Goal: Book appointment/travel/reservation

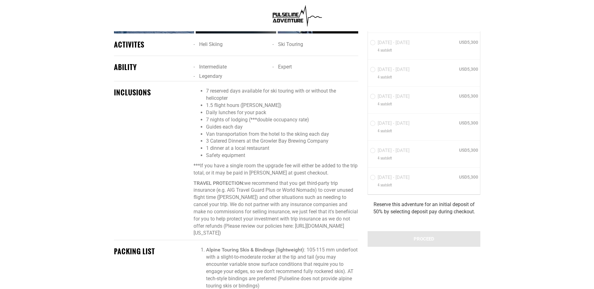
scroll to position [640, 0]
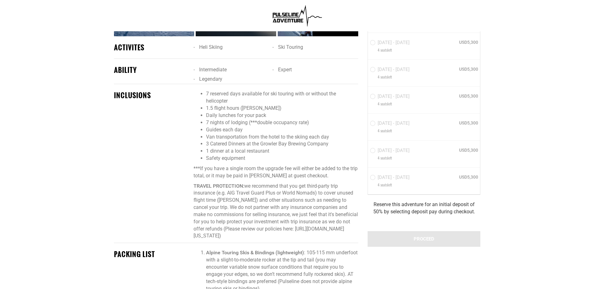
click at [374, 179] on div "HOW MANY GUESTS ARE YOU BOOKING FOR 1 0 1 2 3 4 0 1 2 3 4 [DATE] - [DATE] 4 sea…" at bounding box center [424, 81] width 113 height 225
click at [394, 178] on div "HOW MANY GUESTS ARE YOU BOOKING FOR 1 0 1 2 3 4 0 1 2 3 4 [DATE] - [DATE] 4 sea…" at bounding box center [424, 81] width 113 height 225
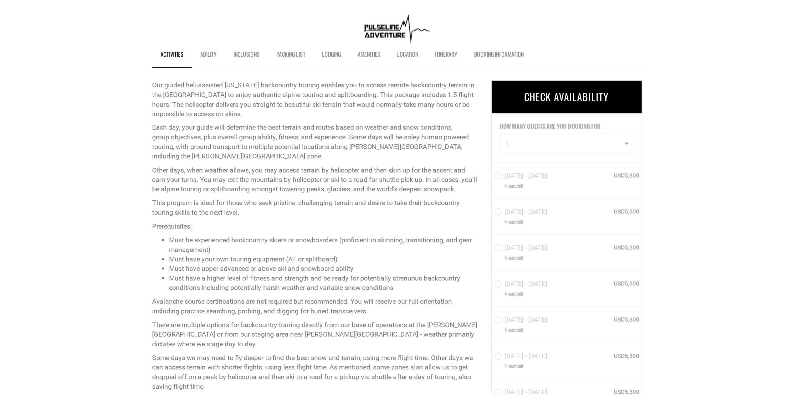
scroll to position [209, 0]
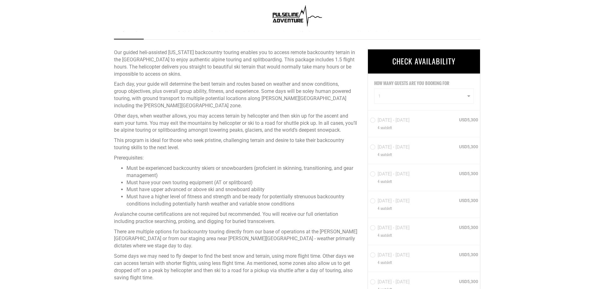
click at [470, 96] on div "HOW MANY GUESTS ARE YOU BOOKING FOR 1 0 1 2 3 4 0 1 2 3 4 [DATE] - [DATE] 4 sea…" at bounding box center [424, 186] width 113 height 225
click at [468, 96] on div "HOW MANY GUESTS ARE YOU BOOKING FOR 1 0 1 2 3 4 0 1 2 3 4 [DATE] - [DATE] 4 sea…" at bounding box center [424, 186] width 113 height 225
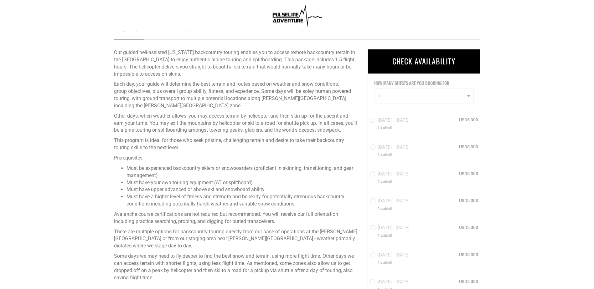
click at [468, 96] on div "HOW MANY GUESTS ARE YOU BOOKING FOR 1 0 1 2 3 4 0 1 2 3 4 [DATE] - [DATE] 4 sea…" at bounding box center [424, 186] width 113 height 225
click at [470, 98] on div "HOW MANY GUESTS ARE YOU BOOKING FOR 1 0 1 2 3 4 0 1 2 3 4 [DATE] - [DATE] 4 sea…" at bounding box center [424, 186] width 113 height 225
click at [468, 94] on div "HOW MANY GUESTS ARE YOU BOOKING FOR 1 0 1 2 3 4 0 1 2 3 4 [DATE] - [DATE] 4 sea…" at bounding box center [424, 186] width 113 height 225
click at [471, 96] on div "HOW MANY GUESTS ARE YOU BOOKING FOR 1 0 1 2 3 4 0 1 2 3 4 [DATE] - [DATE] 4 sea…" at bounding box center [424, 186] width 113 height 225
click at [469, 96] on div "HOW MANY GUESTS ARE YOU BOOKING FOR 1 0 1 2 3 4 0 1 2 3 4 [DATE] - [DATE] 4 sea…" at bounding box center [424, 186] width 113 height 225
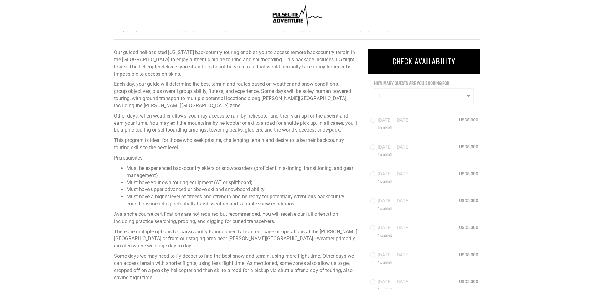
click at [465, 99] on div "HOW MANY GUESTS ARE YOU BOOKING FOR 1 0 1 2 3 4 0 1 2 3 4 [DATE] - [DATE] 4 sea…" at bounding box center [424, 186] width 113 height 225
click at [469, 97] on div "HOW MANY GUESTS ARE YOU BOOKING FOR 1 0 1 2 3 4 0 1 2 3 4 [DATE] - [DATE] 4 sea…" at bounding box center [424, 186] width 113 height 225
